Goal: Task Accomplishment & Management: Manage account settings

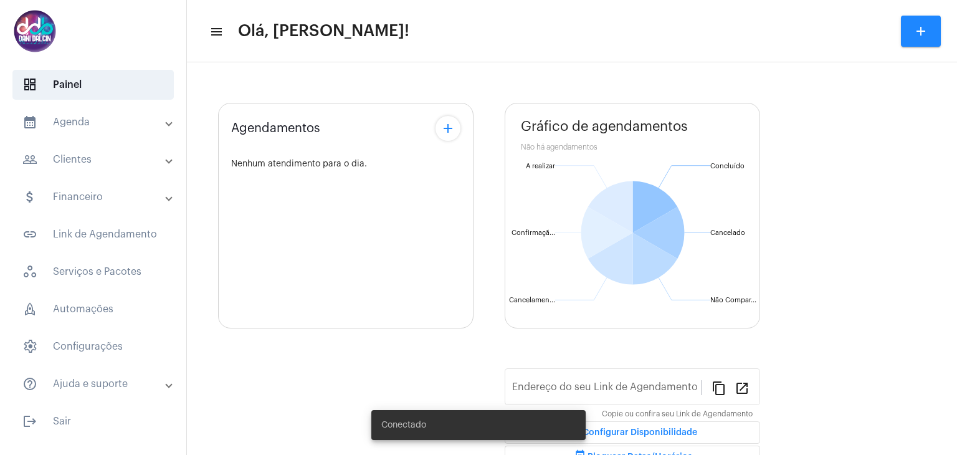
type input "[URL][DOMAIN_NAME]"
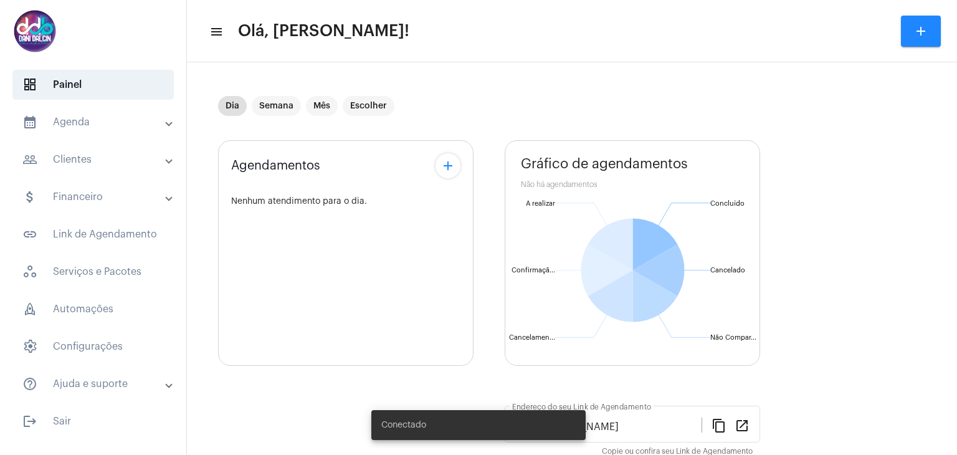
click at [100, 118] on mat-panel-title "calendar_month_outlined Agenda" at bounding box center [94, 122] width 144 height 15
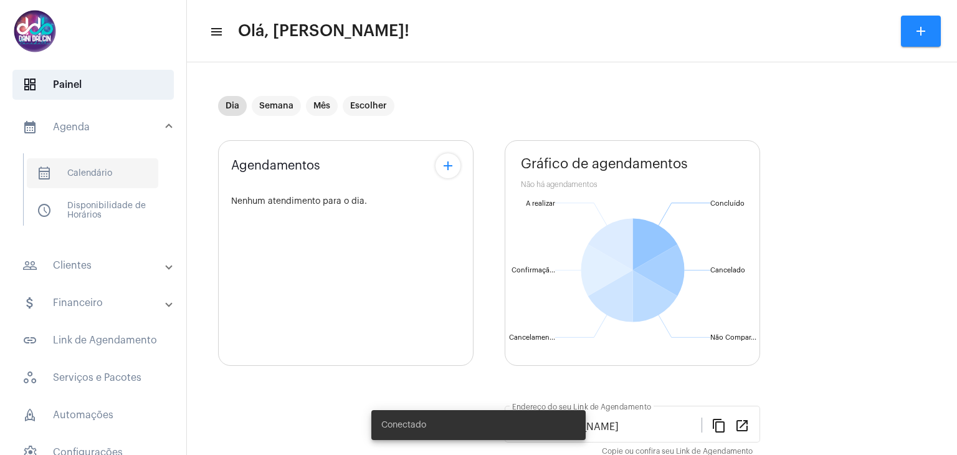
click at [107, 183] on span "calendar_month_outlined Calendário" at bounding box center [92, 173] width 131 height 30
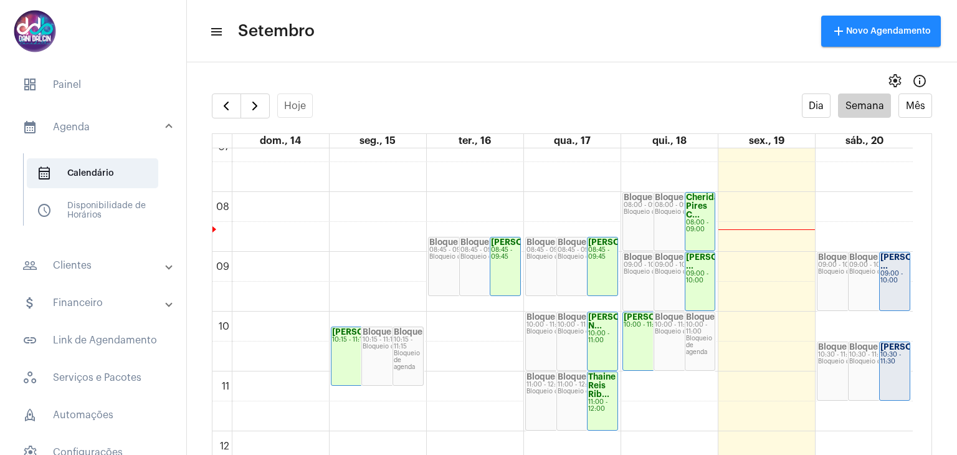
scroll to position [418, 0]
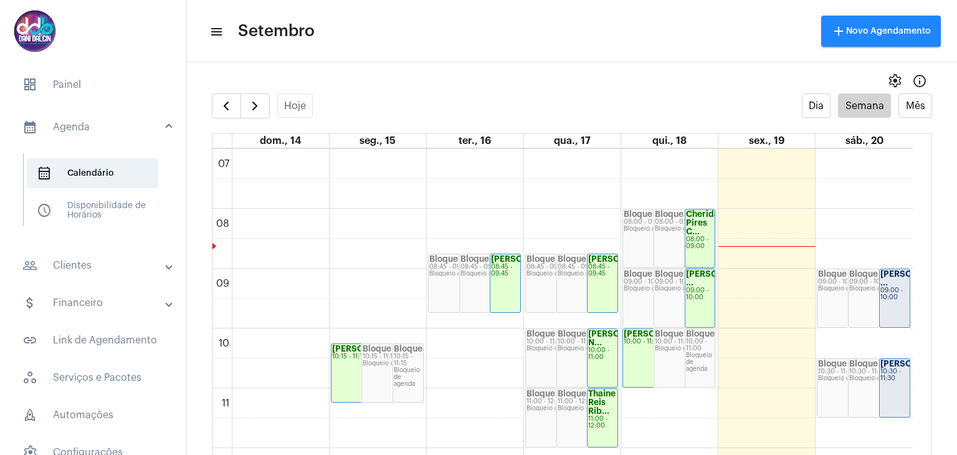
click at [72, 260] on mat-panel-title "people_outline Clientes" at bounding box center [94, 265] width 144 height 15
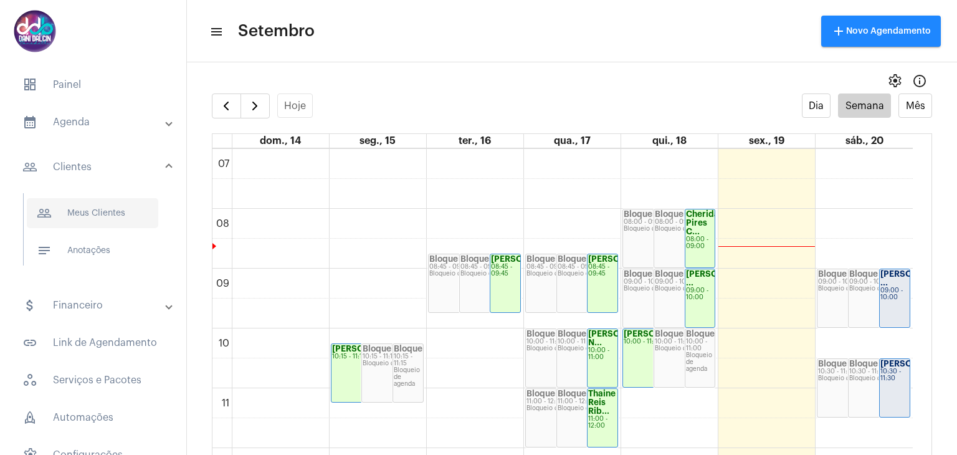
click at [87, 222] on span "people_outline Meus Clientes" at bounding box center [92, 213] width 131 height 30
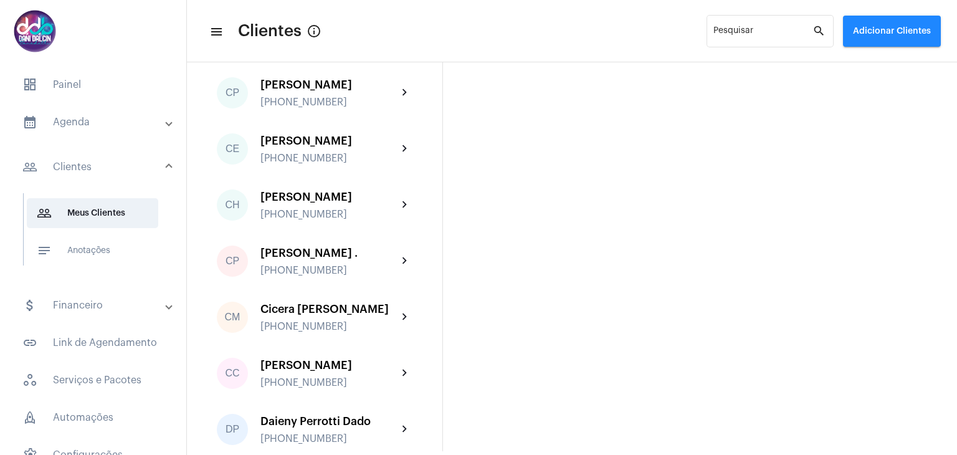
scroll to position [685, 0]
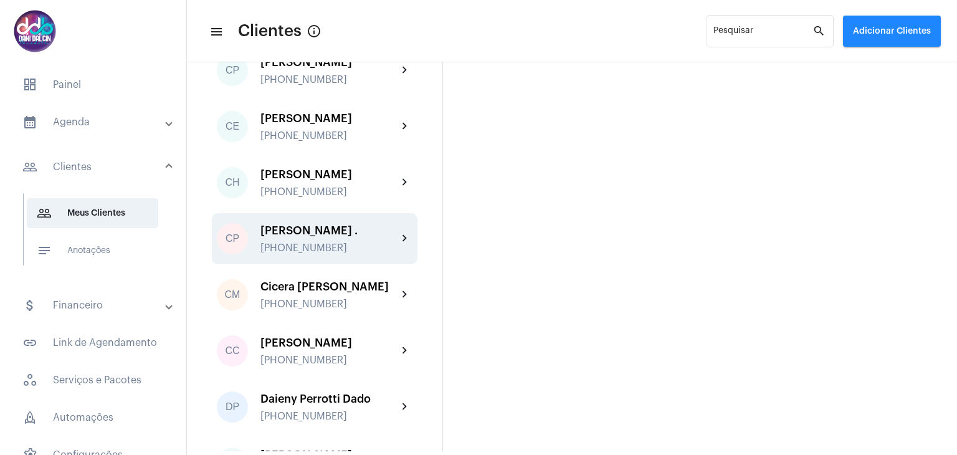
click at [339, 237] on div "[PERSON_NAME] ." at bounding box center [328, 230] width 137 height 12
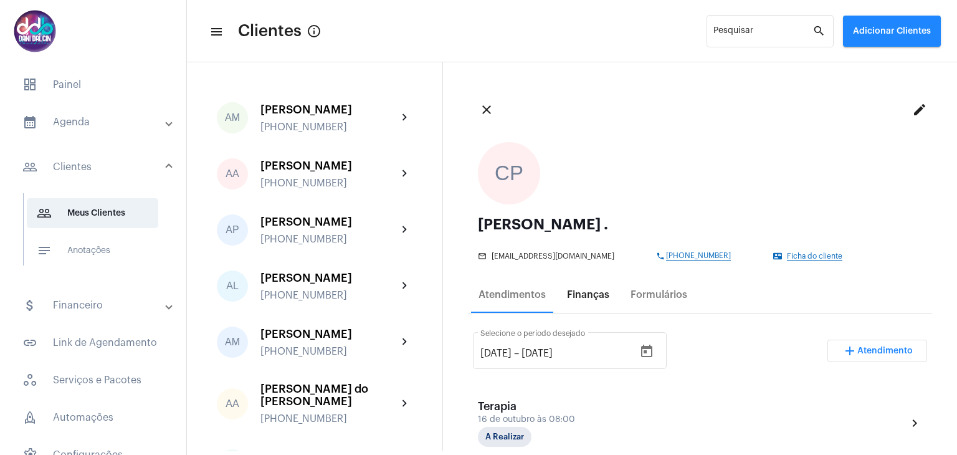
click at [586, 299] on div "Finanças" at bounding box center [588, 294] width 42 height 11
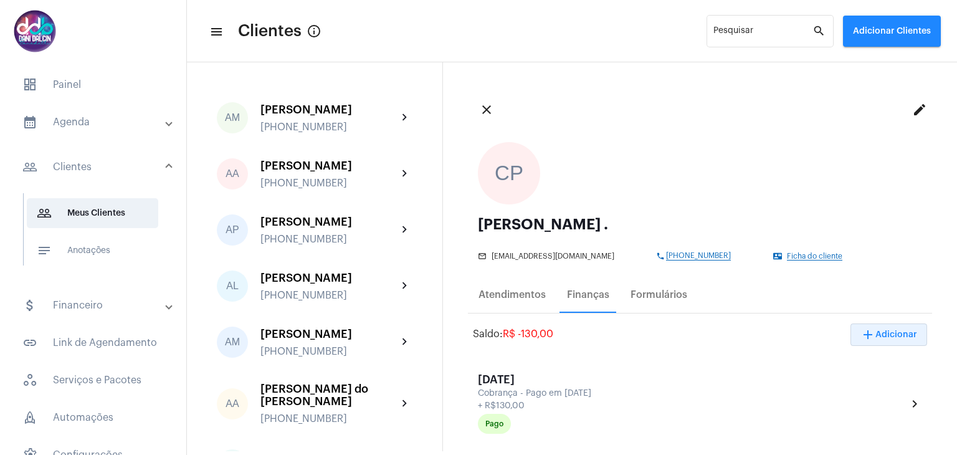
click at [908, 336] on button "add Adicionar" at bounding box center [888, 334] width 77 height 22
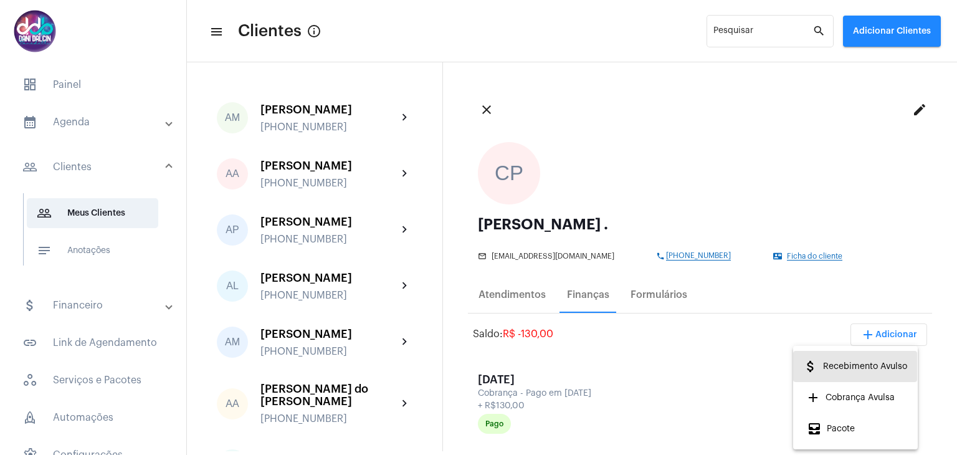
click at [852, 372] on span "attach_money Recebimento Avulso" at bounding box center [855, 366] width 104 height 22
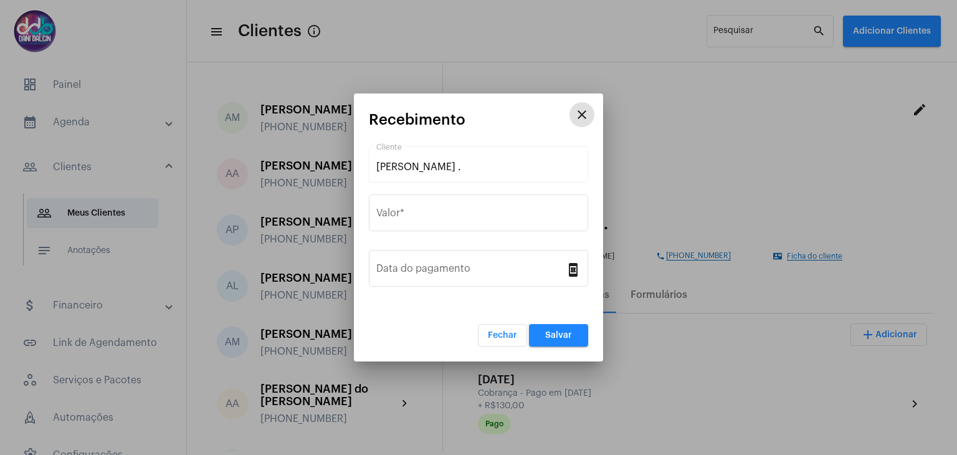
click at [367, 226] on mat-dialog-container "close Recebimento [PERSON_NAME] . Cliente Valor * Data do pagamento book_online…" at bounding box center [478, 227] width 249 height 269
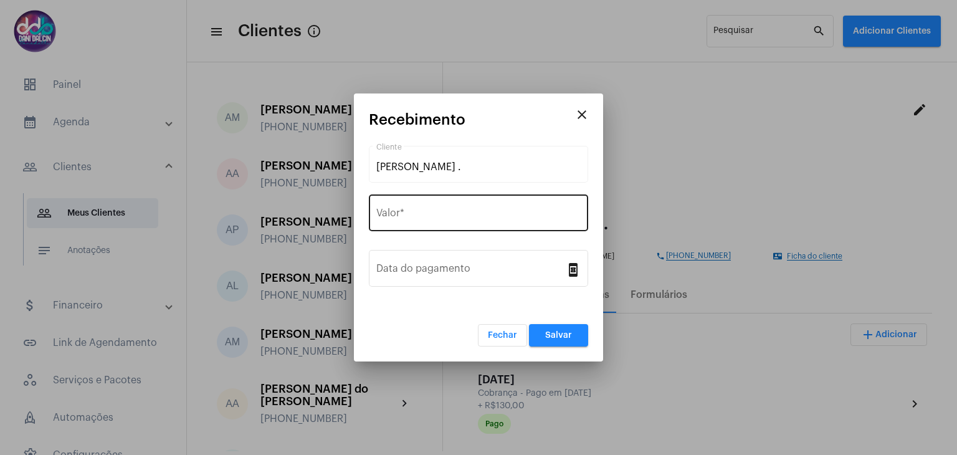
click at [401, 221] on div "Valor *" at bounding box center [478, 211] width 204 height 39
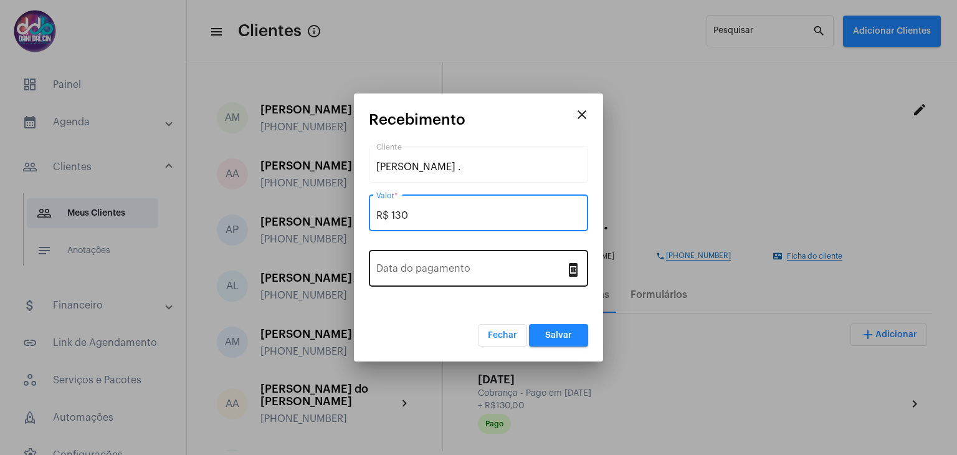
type input "R$ 130"
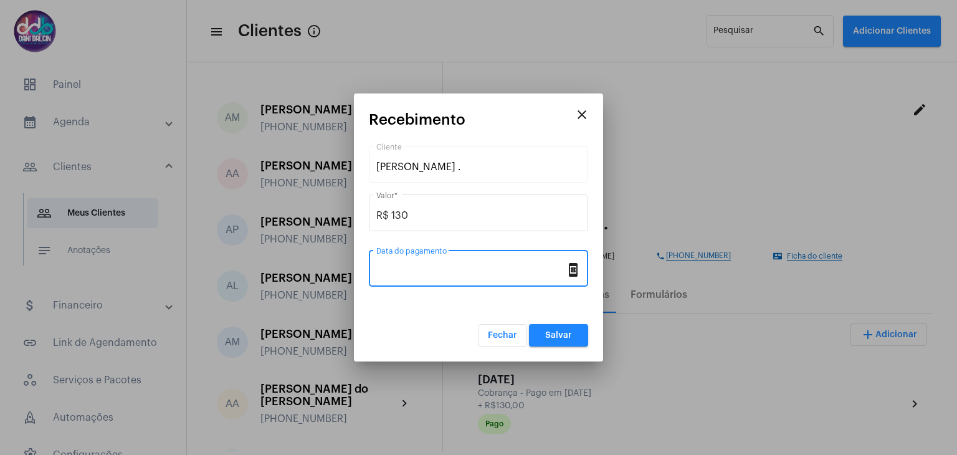
click at [450, 274] on input "Data do pagamento" at bounding box center [470, 270] width 189 height 11
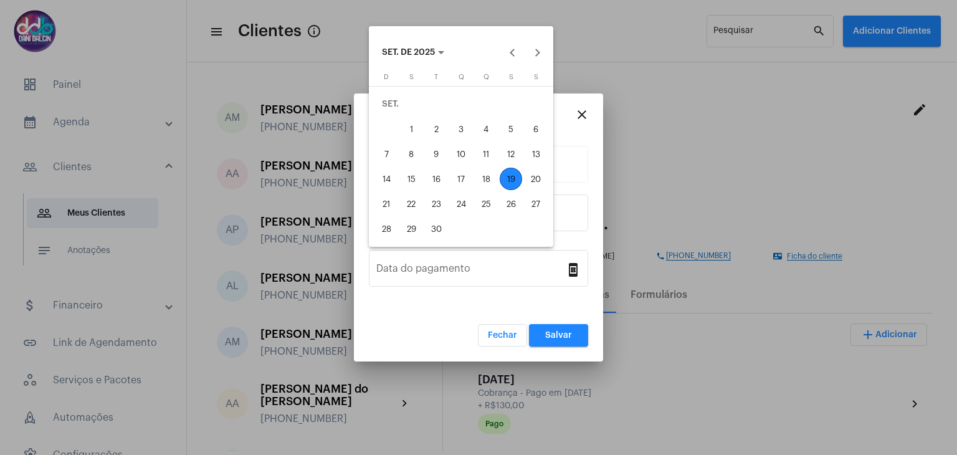
click at [490, 181] on div "18" at bounding box center [486, 179] width 22 height 22
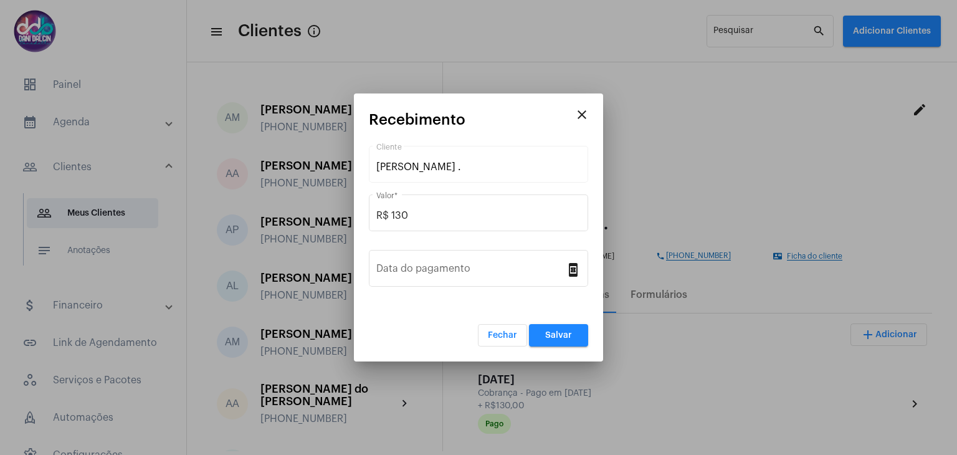
type input "[DATE]"
click at [539, 335] on button "Salvar" at bounding box center [558, 335] width 59 height 22
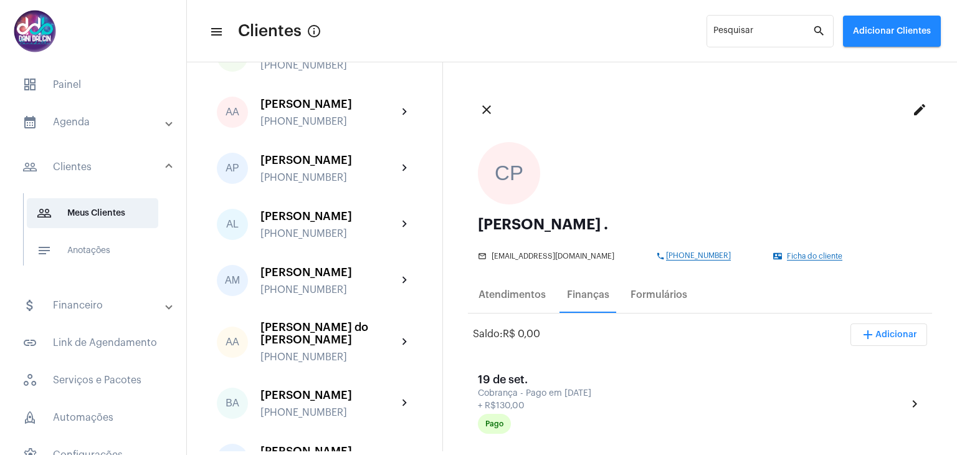
scroll to position [62, 0]
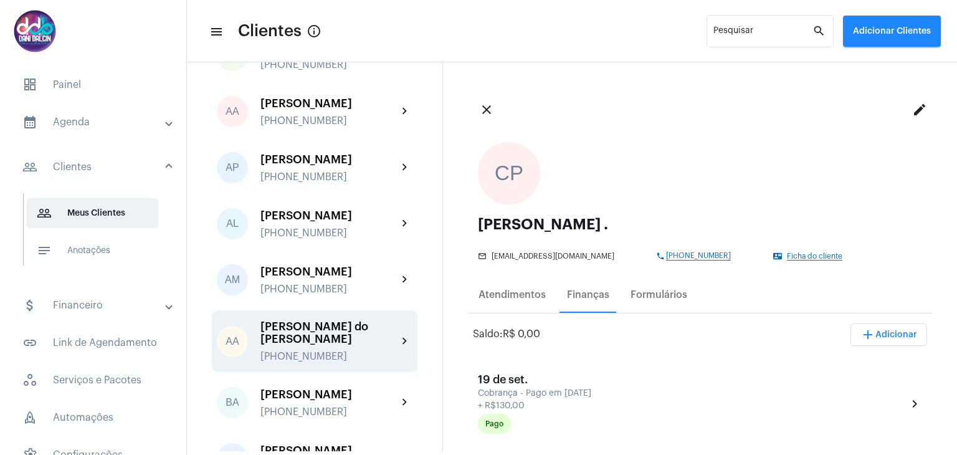
click at [341, 345] on div "[PERSON_NAME] do [PERSON_NAME]" at bounding box center [328, 332] width 137 height 25
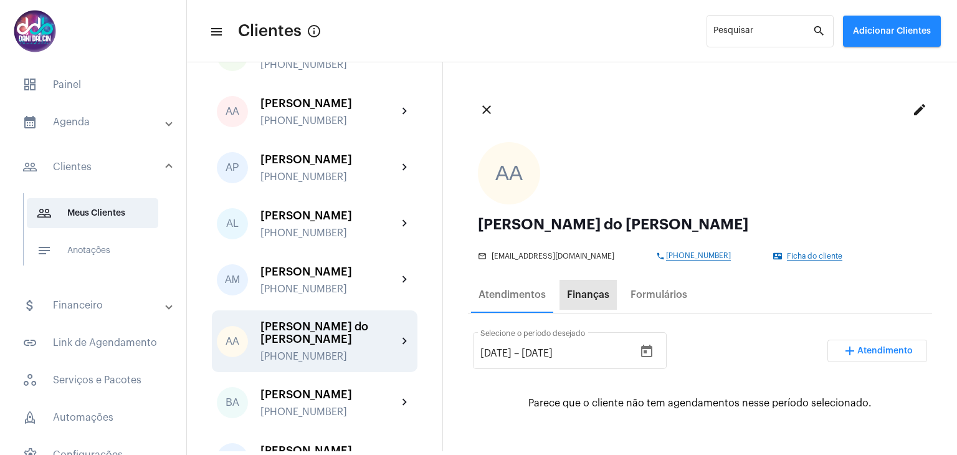
click at [588, 295] on div "Finanças" at bounding box center [588, 294] width 42 height 11
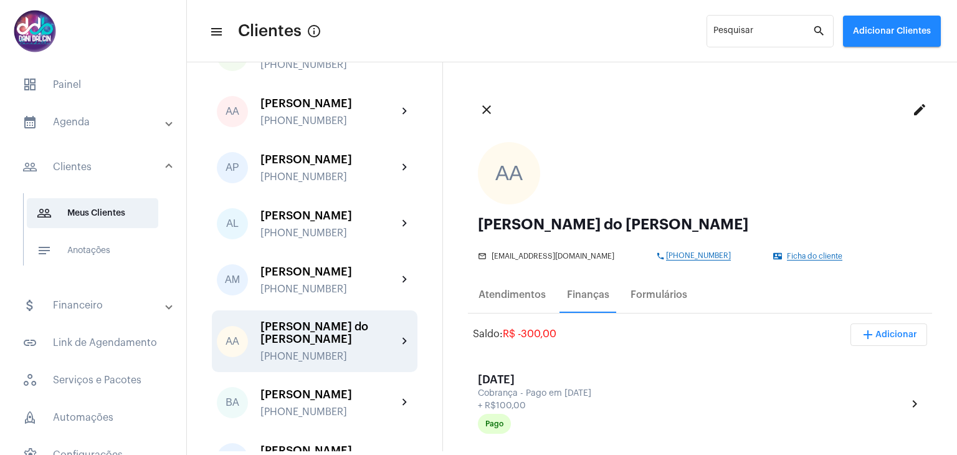
click at [878, 345] on button "add Adicionar" at bounding box center [888, 334] width 77 height 22
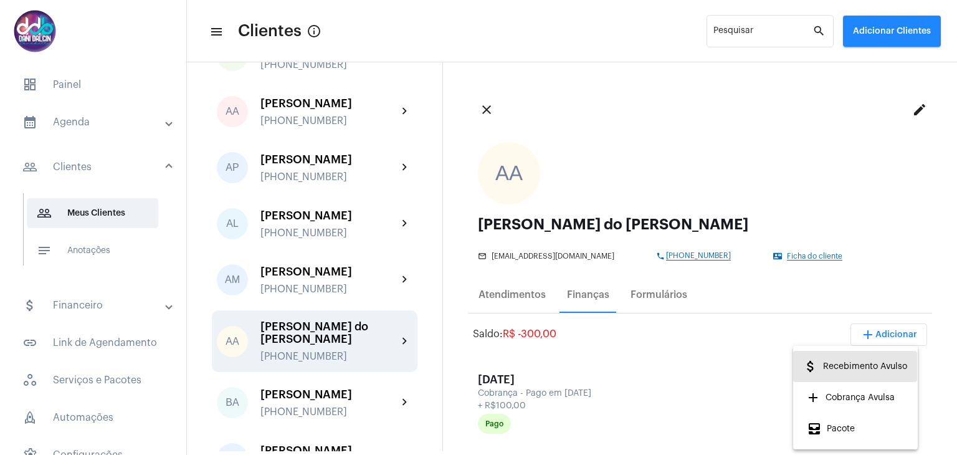
click at [857, 361] on span "attach_money Recebimento Avulso" at bounding box center [855, 366] width 104 height 22
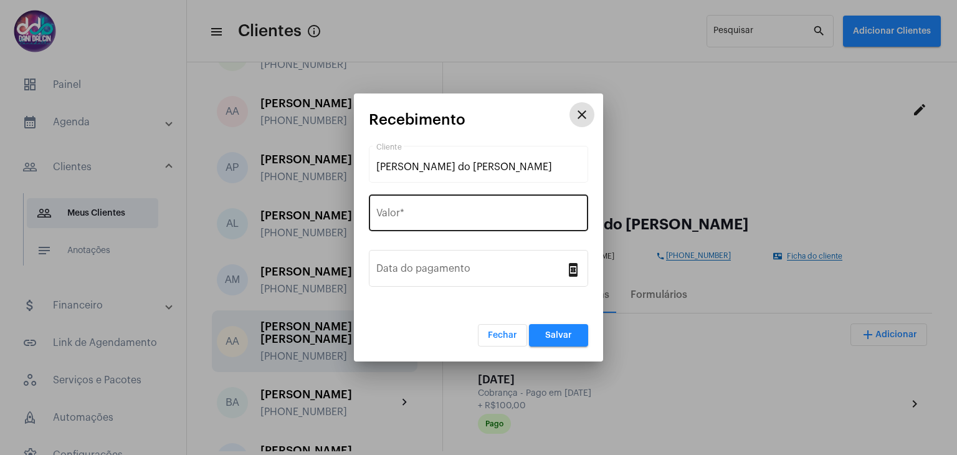
click at [487, 220] on input "Valor *" at bounding box center [478, 215] width 204 height 11
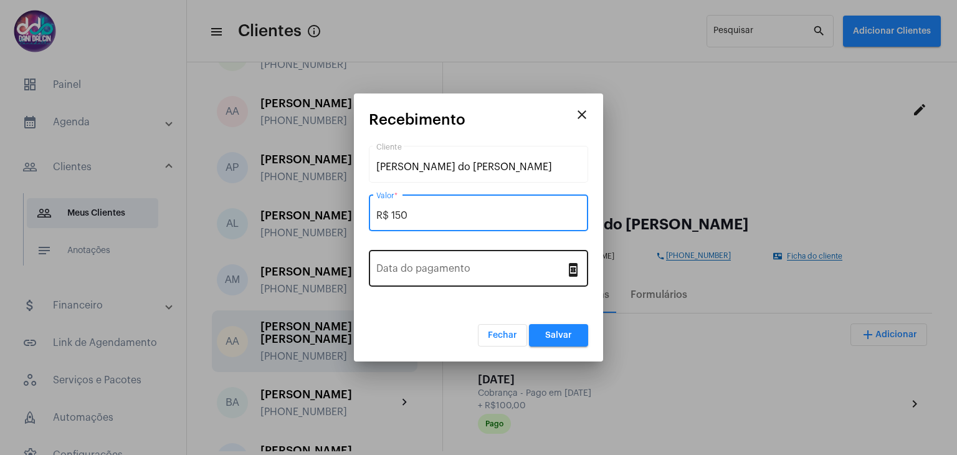
type input "R$ 150"
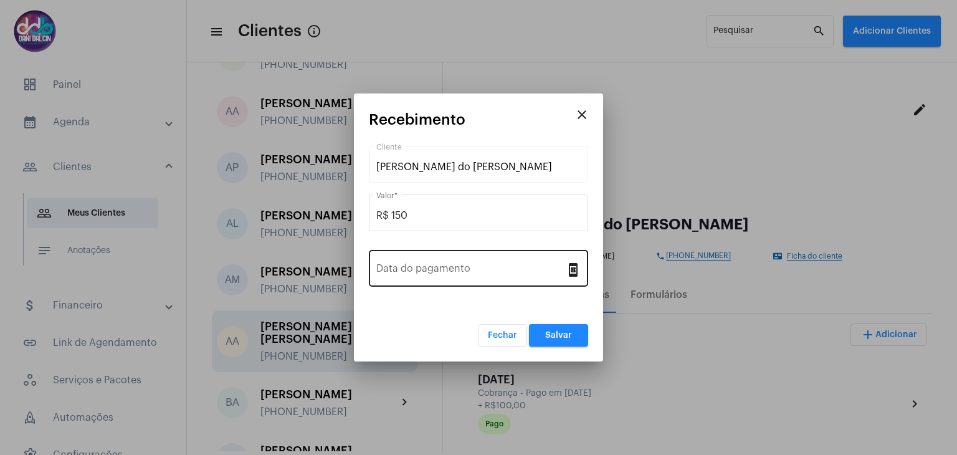
click at [472, 257] on div "Data do pagamento" at bounding box center [470, 266] width 189 height 39
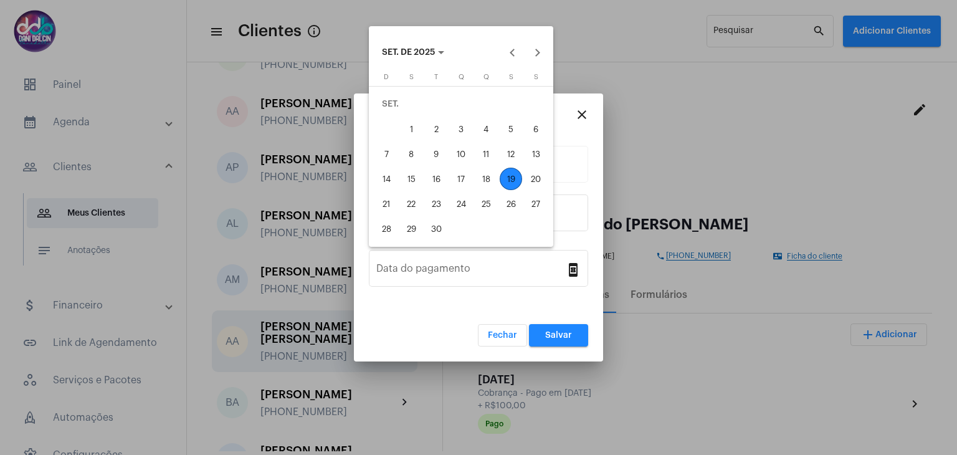
click at [487, 183] on div "18" at bounding box center [486, 179] width 22 height 22
type input "[DATE]"
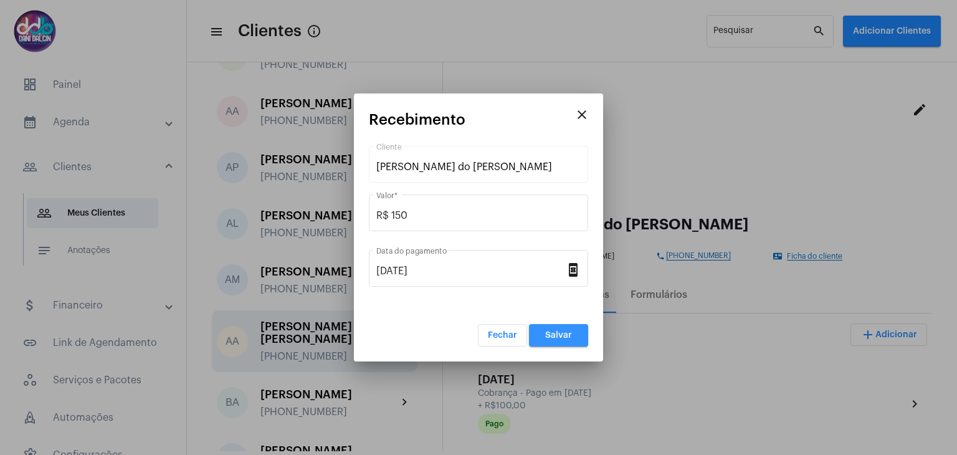
click at [546, 337] on span "Salvar" at bounding box center [558, 335] width 27 height 9
